Goal: Task Accomplishment & Management: Use online tool/utility

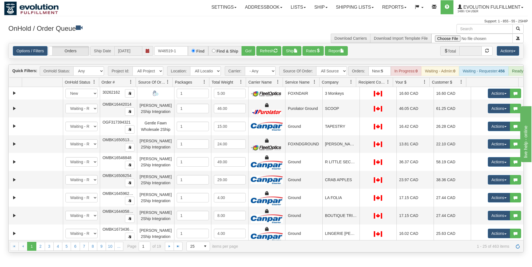
drag, startPoint x: 161, startPoint y: 51, endPoint x: 153, endPoint y: 49, distance: 8.3
click at [154, 49] on input "W46519-1" at bounding box center [171, 50] width 34 height 9
type input "46519-1"
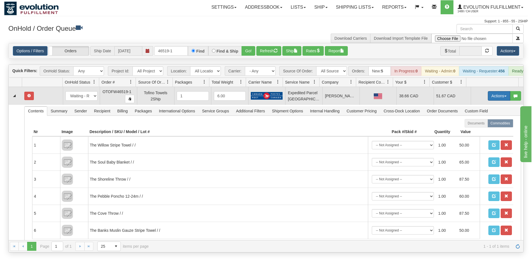
click at [491, 101] on button "Actions" at bounding box center [498, 95] width 22 height 9
click at [478, 110] on link "Open" at bounding box center [487, 106] width 45 height 7
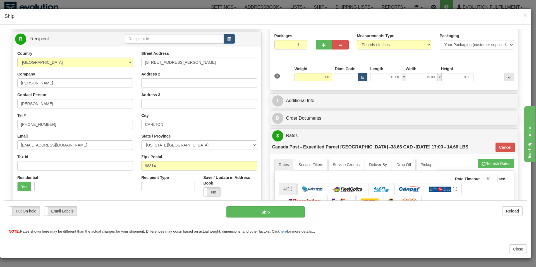
scroll to position [142, 0]
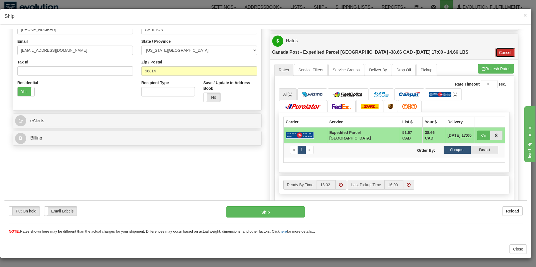
click at [496, 47] on button "Cancel" at bounding box center [506, 51] width 20 height 9
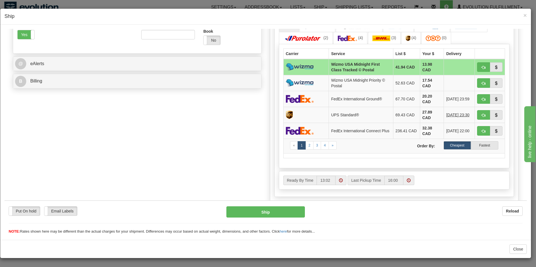
scroll to position [114, 0]
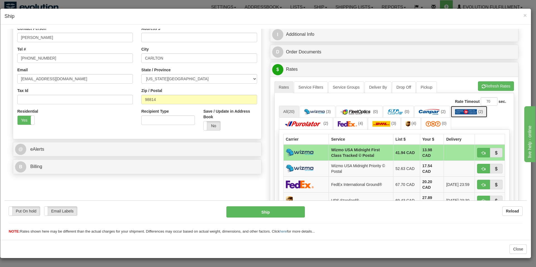
click at [468, 113] on img at bounding box center [466, 112] width 22 height 6
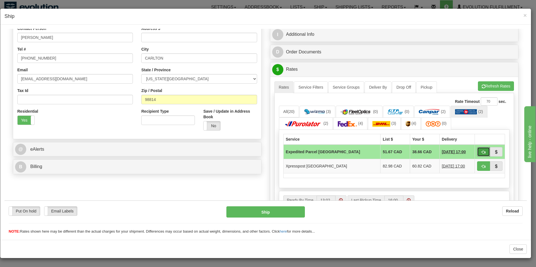
click at [482, 153] on span "button" at bounding box center [484, 152] width 4 height 4
type input "USA.EP"
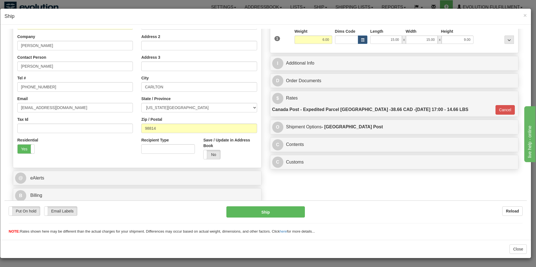
scroll to position [86, 0]
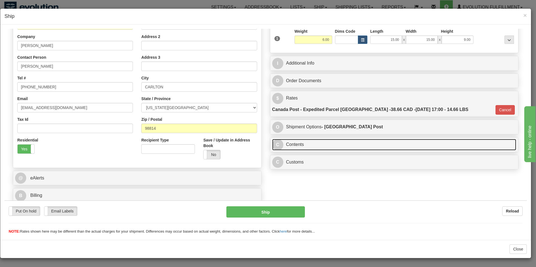
click at [303, 139] on link "C Contents" at bounding box center [394, 144] width 244 height 11
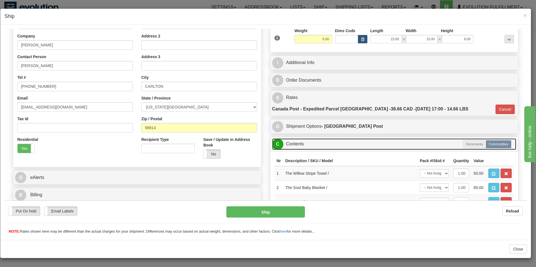
click at [317, 138] on link "C Contents" at bounding box center [394, 143] width 244 height 11
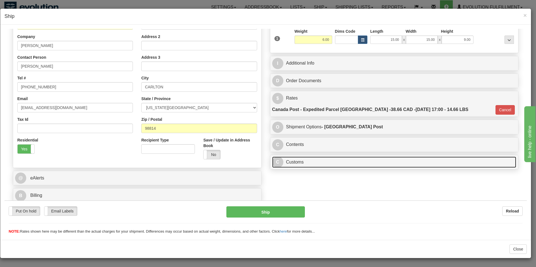
click at [313, 156] on link "C Customs" at bounding box center [394, 161] width 244 height 11
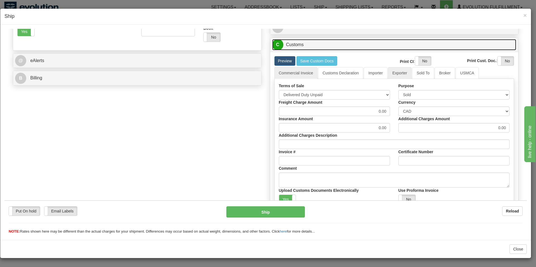
scroll to position [211, 0]
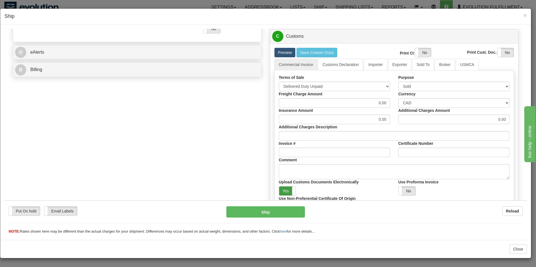
click at [287, 186] on label "Yes" at bounding box center [287, 190] width 17 height 9
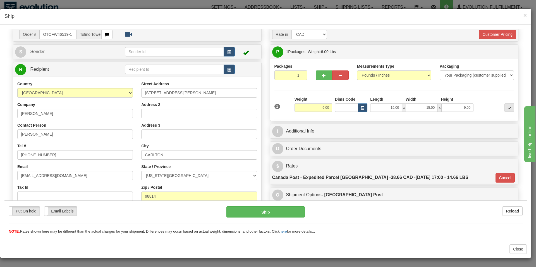
scroll to position [28, 0]
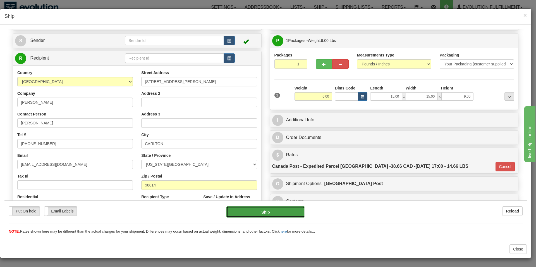
click at [266, 209] on button "Ship" at bounding box center [266, 211] width 79 height 11
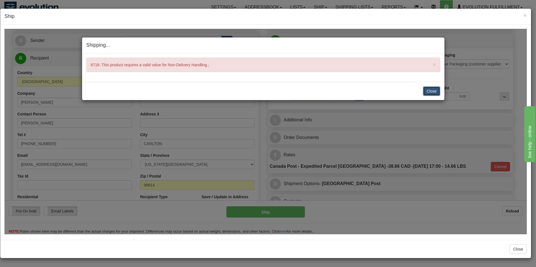
click at [433, 90] on button "Close" at bounding box center [431, 90] width 17 height 9
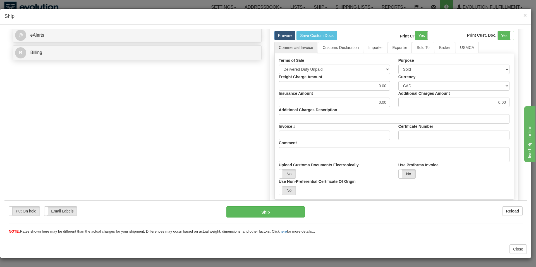
scroll to position [114, 0]
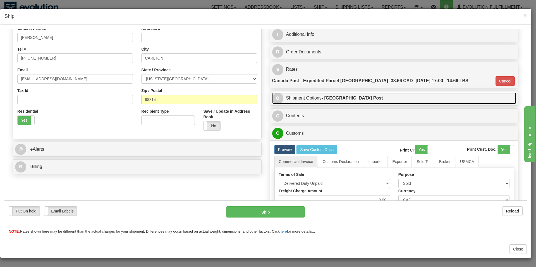
click at [344, 95] on strong "- [GEOGRAPHIC_DATA] Post" at bounding box center [352, 97] width 61 height 5
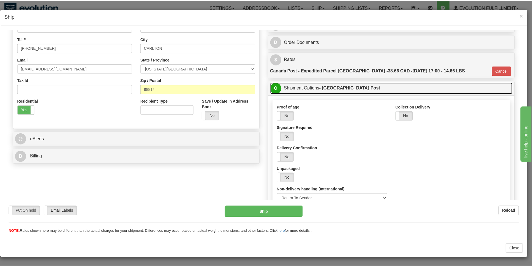
scroll to position [171, 0]
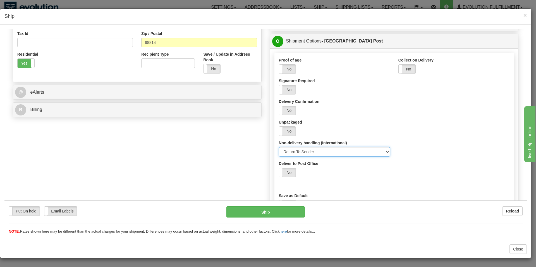
select select "1"
click option "Return At Sender's Expense" at bounding box center [4, 28] width 0 height 0
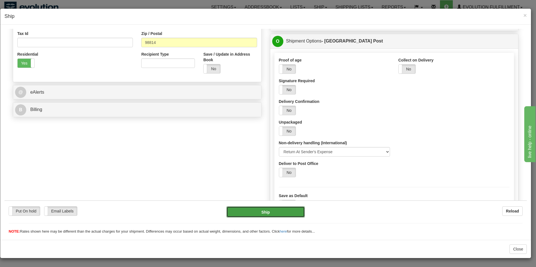
click at [284, 213] on button "Ship" at bounding box center [266, 211] width 79 height 11
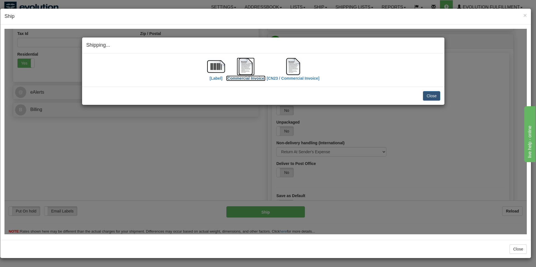
click at [246, 72] on img at bounding box center [246, 66] width 18 height 18
click at [219, 70] on img at bounding box center [216, 66] width 18 height 18
drag, startPoint x: 437, startPoint y: 97, endPoint x: 371, endPoint y: 121, distance: 70.8
click at [437, 97] on button "Close" at bounding box center [431, 95] width 17 height 9
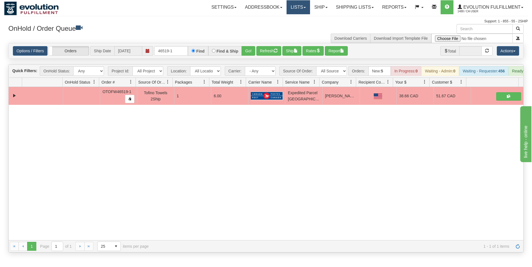
click at [301, 9] on link "Lists" at bounding box center [297, 7] width 23 height 14
click at [329, 10] on link "Ship" at bounding box center [321, 7] width 22 height 14
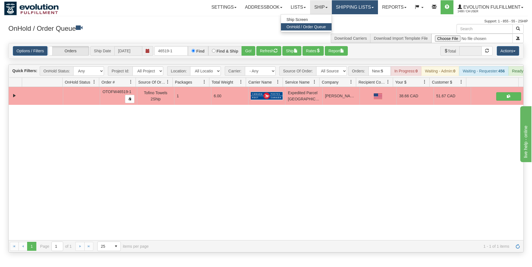
click at [338, 11] on link "Shipping lists" at bounding box center [355, 7] width 46 height 14
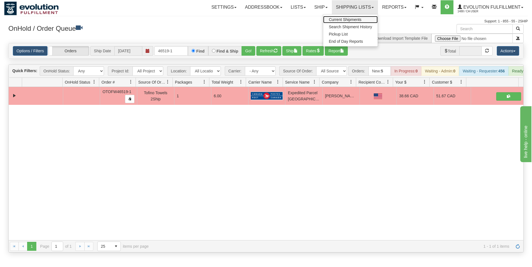
click at [333, 19] on span "Current Shipments" at bounding box center [345, 19] width 33 height 4
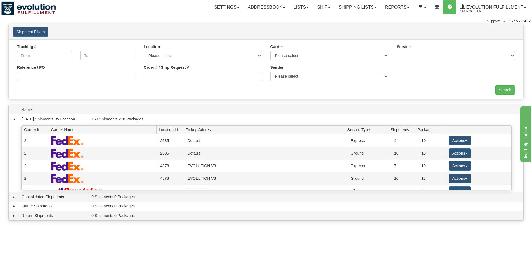
click at [213, 82] on div "Order # / Ship Request #" at bounding box center [202, 75] width 127 height 21
click at [213, 74] on input "Order # / Ship Request #" at bounding box center [203, 76] width 118 height 9
type input "47146"
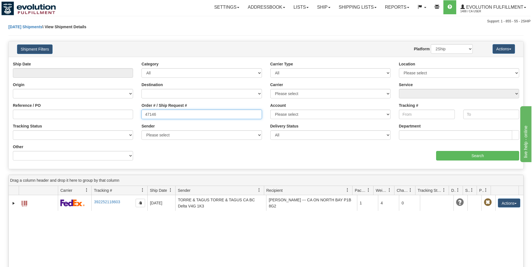
drag, startPoint x: 148, startPoint y: 114, endPoint x: 165, endPoint y: 115, distance: 16.5
click at [165, 115] on input "47146" at bounding box center [201, 114] width 120 height 9
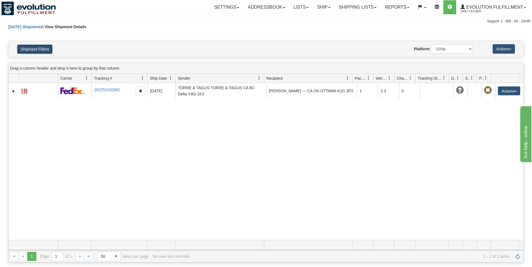
click at [48, 49] on button "Shipment Filters" at bounding box center [34, 48] width 35 height 9
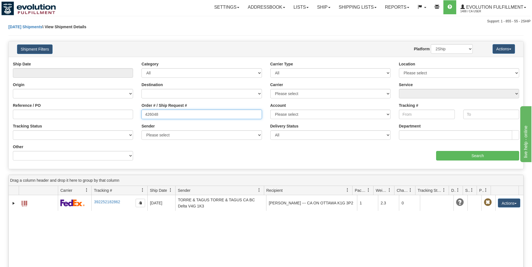
drag, startPoint x: 157, startPoint y: 112, endPoint x: 128, endPoint y: 106, distance: 29.9
click at [141, 110] on input "426048" at bounding box center [201, 114] width 120 height 9
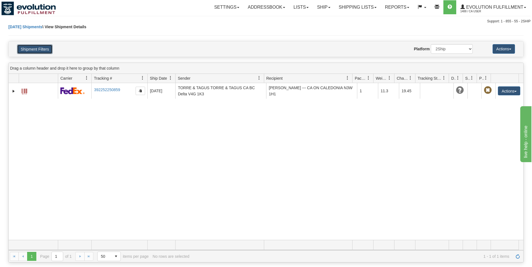
click at [44, 49] on button "Shipment Filters" at bounding box center [34, 48] width 35 height 9
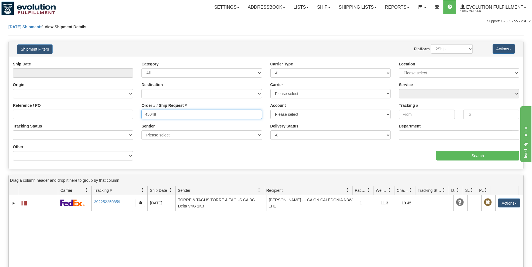
drag, startPoint x: 161, startPoint y: 116, endPoint x: 140, endPoint y: 114, distance: 21.1
click at [141, 114] on input "45048" at bounding box center [201, 114] width 120 height 9
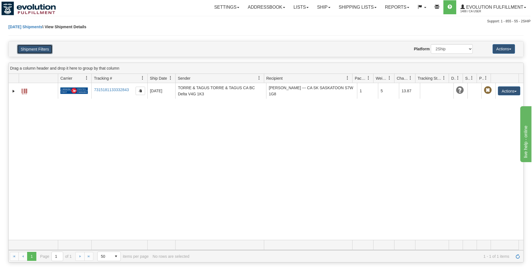
click at [45, 48] on button "Shipment Filters" at bounding box center [34, 48] width 35 height 9
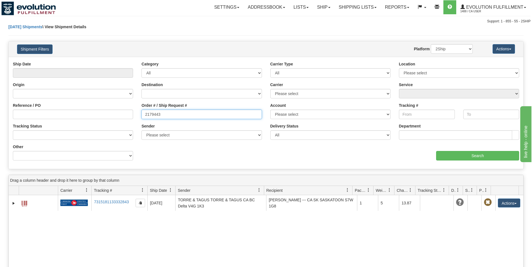
drag, startPoint x: 151, startPoint y: 118, endPoint x: 52, endPoint y: 93, distance: 102.8
click at [141, 110] on input "2179443" at bounding box center [201, 114] width 120 height 9
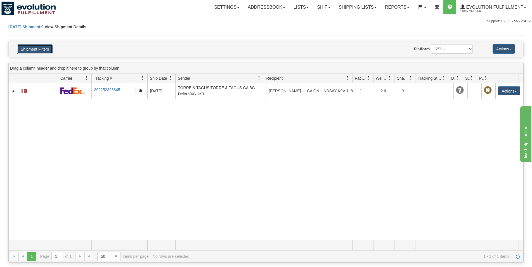
click at [45, 48] on button "Shipment Filters" at bounding box center [34, 48] width 35 height 9
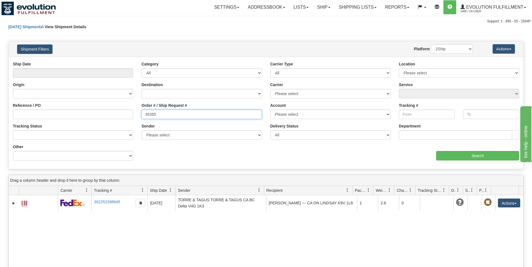
drag, startPoint x: 174, startPoint y: 115, endPoint x: 54, endPoint y: 121, distance: 119.7
click at [141, 119] on input "35385" at bounding box center [201, 114] width 120 height 9
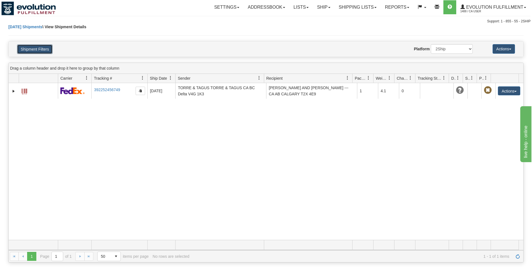
click at [33, 48] on button "Shipment Filters" at bounding box center [34, 48] width 35 height 9
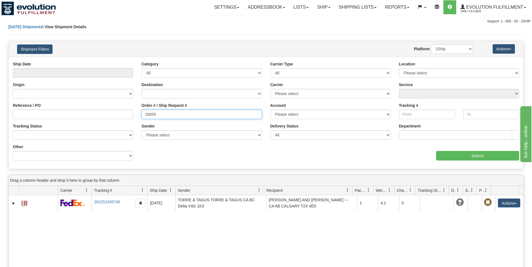
drag, startPoint x: 151, startPoint y: 113, endPoint x: 138, endPoint y: 114, distance: 12.7
click at [141, 114] on input "26055" at bounding box center [201, 114] width 120 height 9
type input "96720"
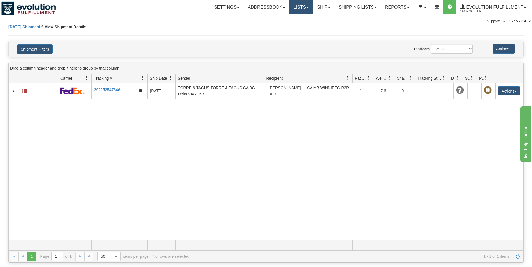
click at [291, 6] on link "Lists" at bounding box center [300, 7] width 23 height 14
click at [318, 13] on link "Ship" at bounding box center [324, 7] width 22 height 14
click at [319, 26] on span "OnHold / Order Queue" at bounding box center [308, 27] width 39 height 4
